Goal: Information Seeking & Learning: Check status

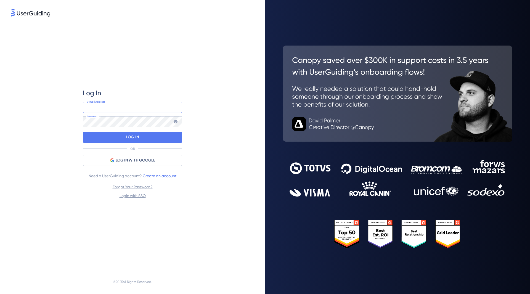
type input "[PERSON_NAME][EMAIL_ADDRESS][DOMAIN_NAME]"
click at [143, 109] on input "[PERSON_NAME][EMAIL_ADDRESS][DOMAIN_NAME]" at bounding box center [132, 107] width 99 height 11
drag, startPoint x: 172, startPoint y: 80, endPoint x: 174, endPoint y: 87, distance: 7.5
click at [172, 80] on div "Log In [PERSON_NAME][EMAIL_ADDRESS][DOMAIN_NAME] E-mail Address Password LOG IN…" at bounding box center [132, 144] width 99 height 252
click at [159, 136] on div "LOG IN" at bounding box center [132, 137] width 99 height 11
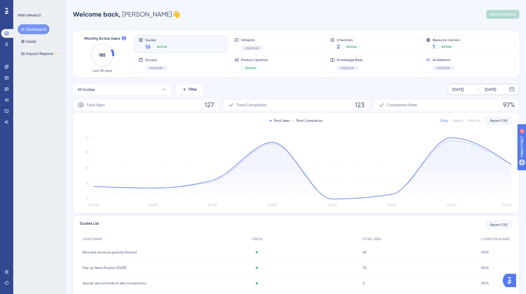
click at [458, 86] on div "[DATE]" at bounding box center [457, 89] width 11 height 7
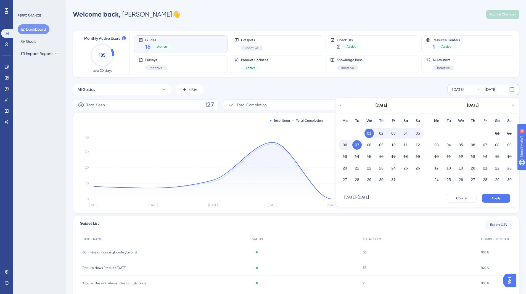
click at [344, 105] on div "[DATE]" at bounding box center [380, 105] width 91 height 15
click at [340, 105] on icon at bounding box center [341, 105] width 4 height 5
click at [421, 88] on div "All Guides Filter [DATE] [DATE] [DATE] Mo Tu We Th Fr Sa Su 01 02 03 04 05 06 0…" at bounding box center [296, 89] width 446 height 11
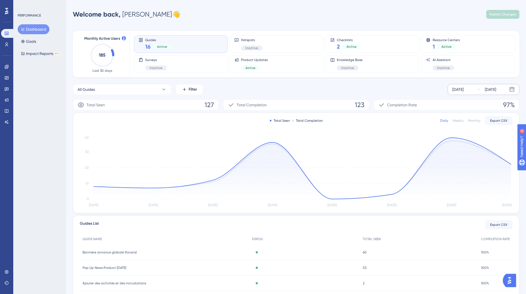
click at [454, 88] on div "[DATE]" at bounding box center [457, 89] width 11 height 7
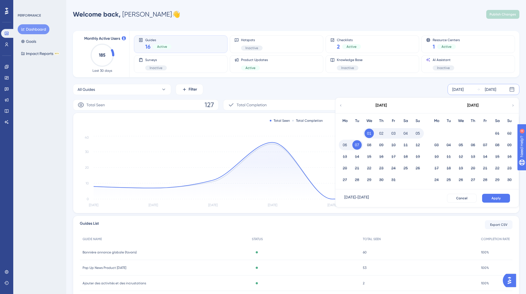
click at [369, 198] on div "[DATE] - [DATE]" at bounding box center [356, 198] width 25 height 9
click at [373, 87] on div "All Guides Filter [DATE] [DATE] [DATE] Mo Tu We Th Fr Sa Su 01 02 03 04 05 06 0…" at bounding box center [296, 89] width 446 height 11
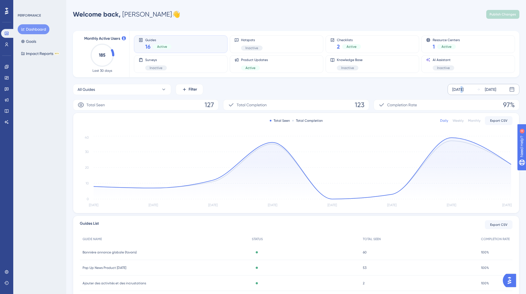
click at [461, 88] on div "[DATE]" at bounding box center [457, 89] width 11 height 7
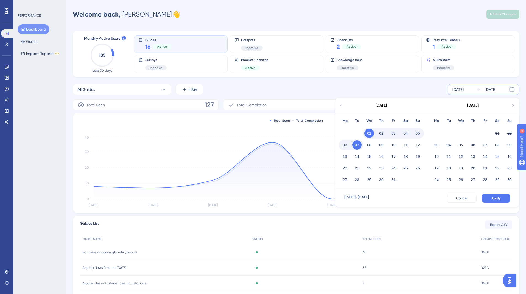
click at [515, 89] on div "[DATE] [DATE] [DATE] Mo Tu We Th Fr Sa Su 01 02 03 04 05 06 07 08 09 10 11 12 1…" at bounding box center [483, 89] width 72 height 11
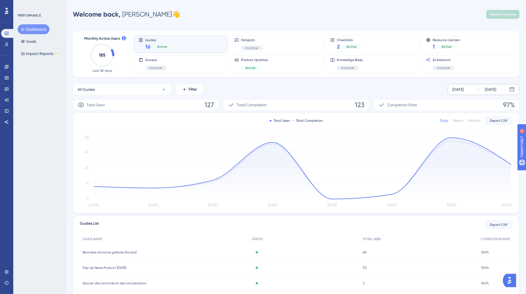
click at [463, 90] on div "[DATE]" at bounding box center [457, 89] width 11 height 7
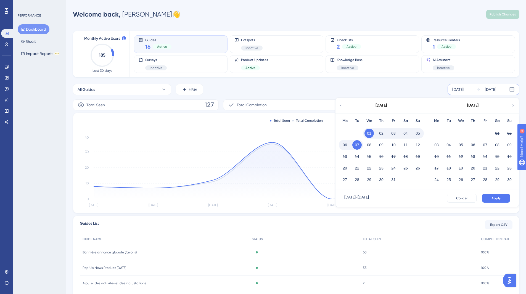
click at [369, 133] on button "01" at bounding box center [368, 133] width 9 height 9
click at [342, 107] on icon at bounding box center [341, 105] width 4 height 5
click at [513, 105] on icon at bounding box center [512, 105] width 1 height 2
click at [365, 83] on div "Monthly Active Users 185 Last 30 days Guides 16 Active Hotspots Inactive Checkl…" at bounding box center [296, 181] width 446 height 315
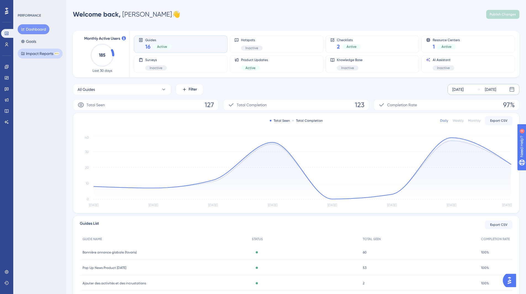
click at [30, 54] on button "Impact Reports BETA" at bounding box center [40, 54] width 45 height 10
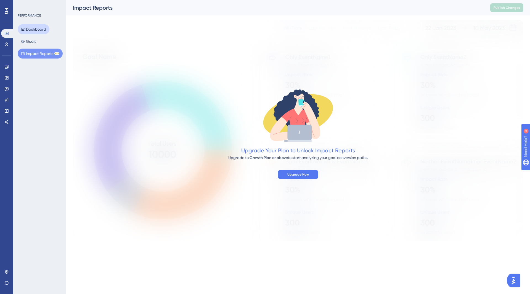
click at [36, 29] on button "Dashboard" at bounding box center [34, 29] width 32 height 10
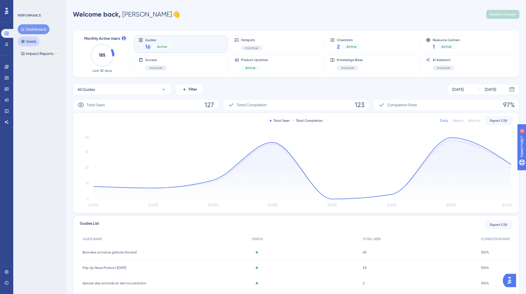
click at [26, 43] on button "Goals" at bounding box center [29, 41] width 22 height 10
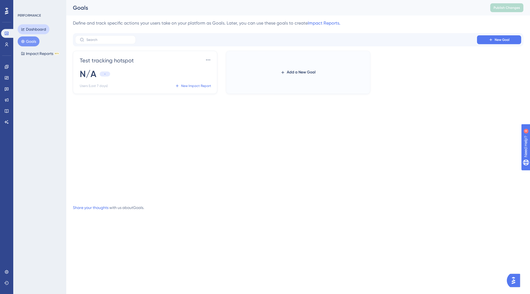
click at [34, 31] on button "Dashboard" at bounding box center [34, 29] width 32 height 10
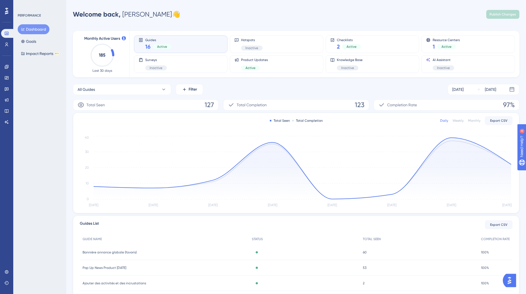
click at [457, 121] on div "Weekly" at bounding box center [457, 120] width 11 height 4
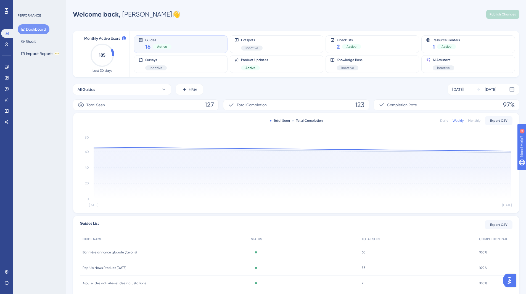
click at [285, 88] on div "All Guides Filter [DATE] [DATE]" at bounding box center [296, 89] width 446 height 11
click at [384, 45] on div "Checklists 2 Active" at bounding box center [372, 44] width 84 height 13
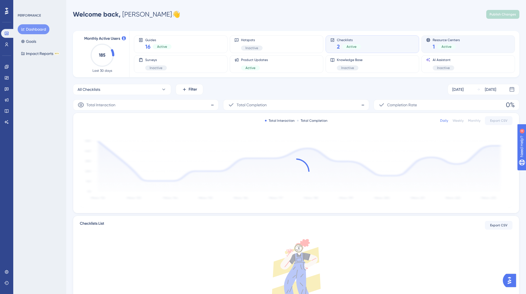
click at [470, 45] on div "Resource Centers 1 Active" at bounding box center [468, 44] width 84 height 13
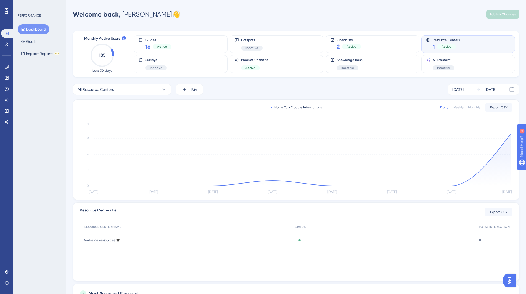
click at [458, 106] on div "Weekly" at bounding box center [457, 107] width 11 height 4
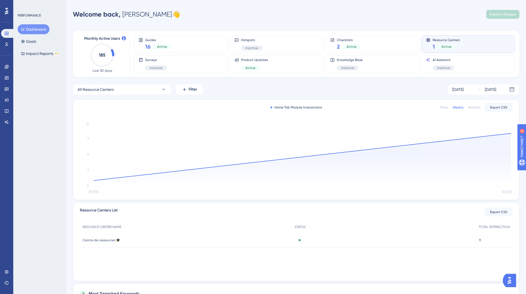
click at [473, 105] on div "Monthly" at bounding box center [474, 107] width 12 height 4
click at [463, 107] on div "Weekly" at bounding box center [457, 107] width 11 height 4
click at [438, 107] on div "Home Tab Module Interactions Daily Weekly Monthly Export CSV" at bounding box center [296, 107] width 432 height 7
click at [463, 87] on div "[DATE]" at bounding box center [457, 89] width 11 height 7
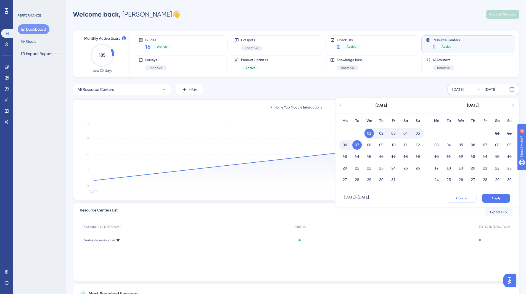
click at [464, 197] on span "Cancel" at bounding box center [461, 198] width 11 height 4
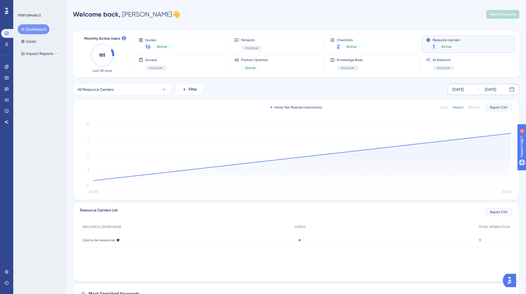
click at [463, 89] on div "[DATE]" at bounding box center [457, 89] width 11 height 7
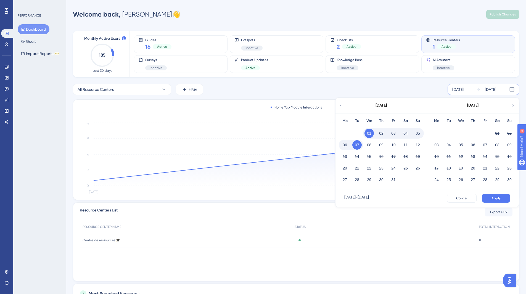
click at [355, 147] on button "07" at bounding box center [356, 144] width 9 height 9
click at [340, 106] on icon at bounding box center [341, 105] width 4 height 5
click at [443, 183] on div "30" at bounding box center [448, 179] width 12 height 10
click at [442, 181] on div "29" at bounding box center [436, 179] width 12 height 10
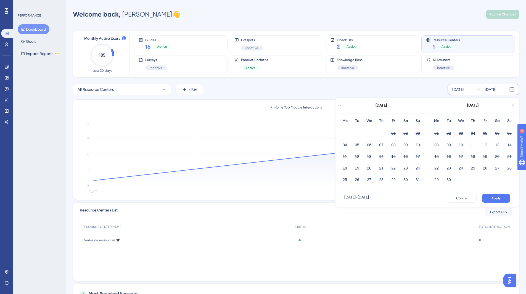
click at [511, 106] on div "[DATE]" at bounding box center [472, 105] width 91 height 15
click at [515, 105] on div "[DATE]" at bounding box center [472, 105] width 91 height 15
click at [513, 106] on icon at bounding box center [512, 105] width 1 height 2
click at [358, 145] on button "07" at bounding box center [356, 144] width 9 height 9
click at [341, 104] on icon at bounding box center [341, 105] width 4 height 5
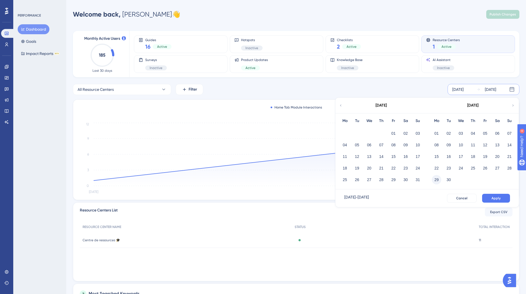
click at [439, 178] on button "29" at bounding box center [436, 179] width 9 height 9
click at [447, 145] on button "07" at bounding box center [448, 144] width 9 height 9
click at [441, 145] on button "06" at bounding box center [436, 144] width 9 height 9
click at [345, 144] on button "06" at bounding box center [344, 144] width 9 height 9
click at [341, 104] on icon at bounding box center [341, 105] width 4 height 5
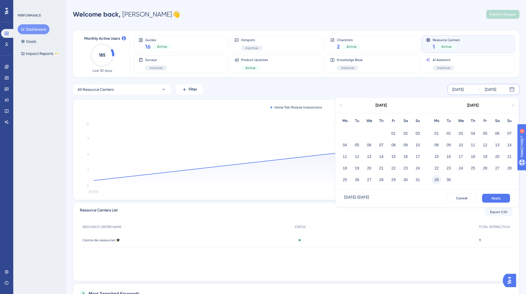
click at [437, 179] on button "29" at bounding box center [436, 179] width 9 height 9
click at [436, 144] on button "06" at bounding box center [436, 144] width 9 height 9
click at [511, 133] on button "05" at bounding box center [508, 133] width 9 height 9
click at [345, 140] on button "06" at bounding box center [344, 144] width 9 height 9
click at [339, 105] on icon at bounding box center [341, 105] width 4 height 5
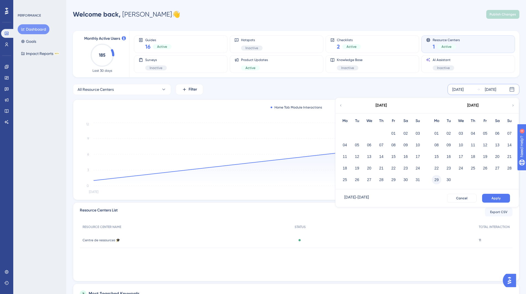
click at [438, 179] on button "29" at bounding box center [436, 179] width 9 height 9
click at [344, 181] on button "29" at bounding box center [344, 179] width 9 height 9
click at [513, 134] on button "05" at bounding box center [508, 133] width 9 height 9
click at [497, 196] on span "Apply" at bounding box center [495, 198] width 9 height 4
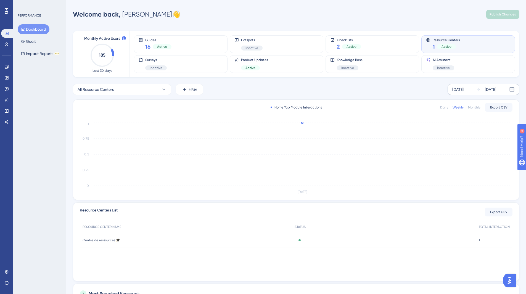
click at [381, 90] on div "All Resource Centers Filter [DATE] [DATE]" at bounding box center [296, 89] width 446 height 11
click at [212, 41] on div "Guides 16 Active" at bounding box center [181, 44] width 84 height 13
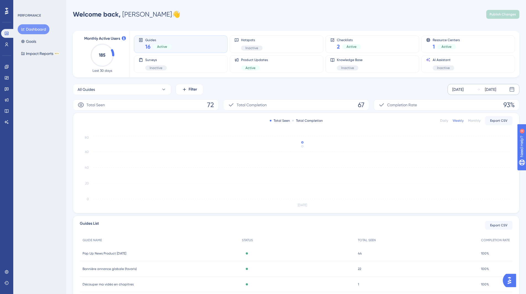
click at [280, 87] on div "All Guides Filter [DATE] [DATE]" at bounding box center [296, 89] width 446 height 11
click at [488, 47] on div "Resource Centers 1 Active" at bounding box center [468, 44] width 84 height 13
